Goal: Find specific page/section: Find specific page/section

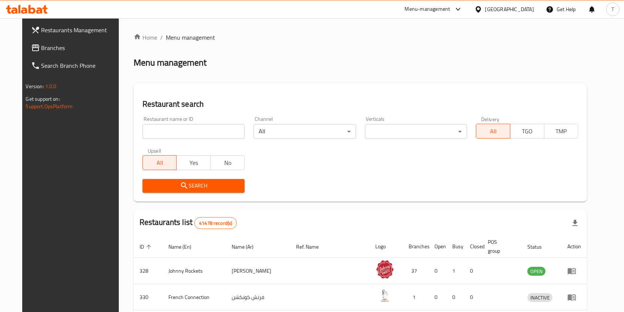
click at [209, 137] on input "search" at bounding box center [194, 131] width 102 height 15
paste input "AlAswak RAK National Markets"
type input "AlAswak RA"
click at [150, 131] on input "AlAswak RA" at bounding box center [194, 131] width 102 height 15
click at [151, 129] on input "AlAswak RA" at bounding box center [194, 131] width 102 height 15
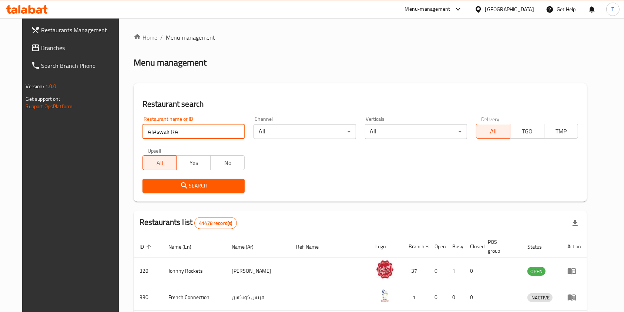
click at [151, 130] on input "AlAswak RA" at bounding box center [194, 131] width 102 height 15
click at [41, 44] on span "Branches" at bounding box center [80, 47] width 79 height 9
